Goal: Find specific page/section: Find specific page/section

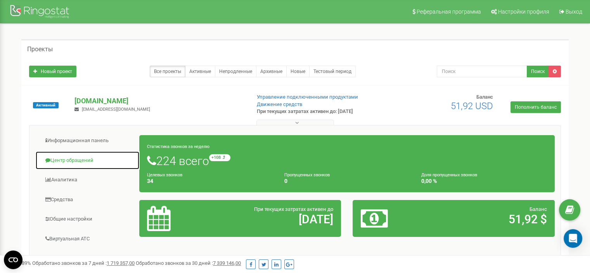
click at [76, 159] on link "Центр обращений" at bounding box center [87, 160] width 104 height 19
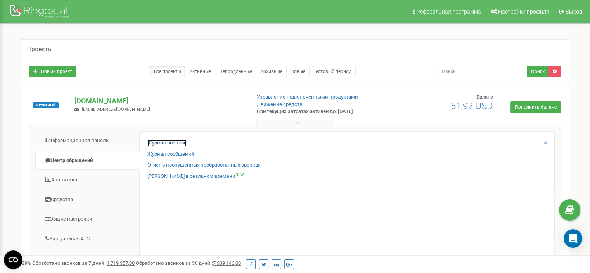
click at [173, 142] on link "Журнал звонков" at bounding box center [166, 142] width 39 height 7
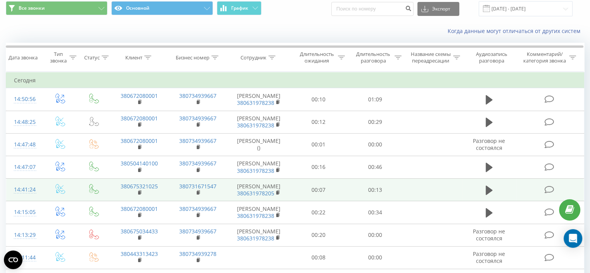
scroll to position [39, 0]
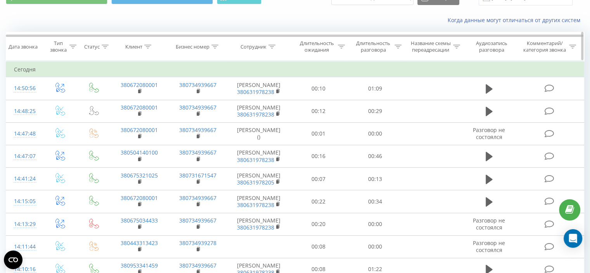
click at [270, 48] on div at bounding box center [271, 46] width 7 height 7
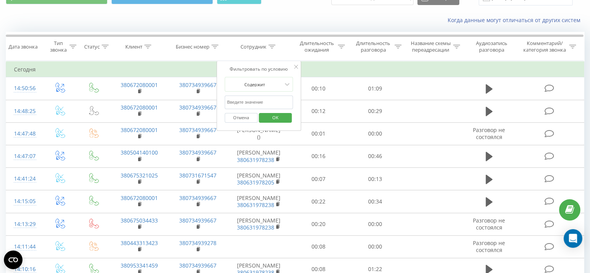
click at [264, 104] on input "text" at bounding box center [258, 102] width 68 height 14
click at [259, 100] on input "text" at bounding box center [258, 102] width 68 height 14
click at [377, 21] on div "Когда данные могут отличаться от других систем" at bounding box center [405, 20] width 368 height 8
click at [295, 68] on div at bounding box center [296, 67] width 4 height 8
